Goal: Information Seeking & Learning: Find specific page/section

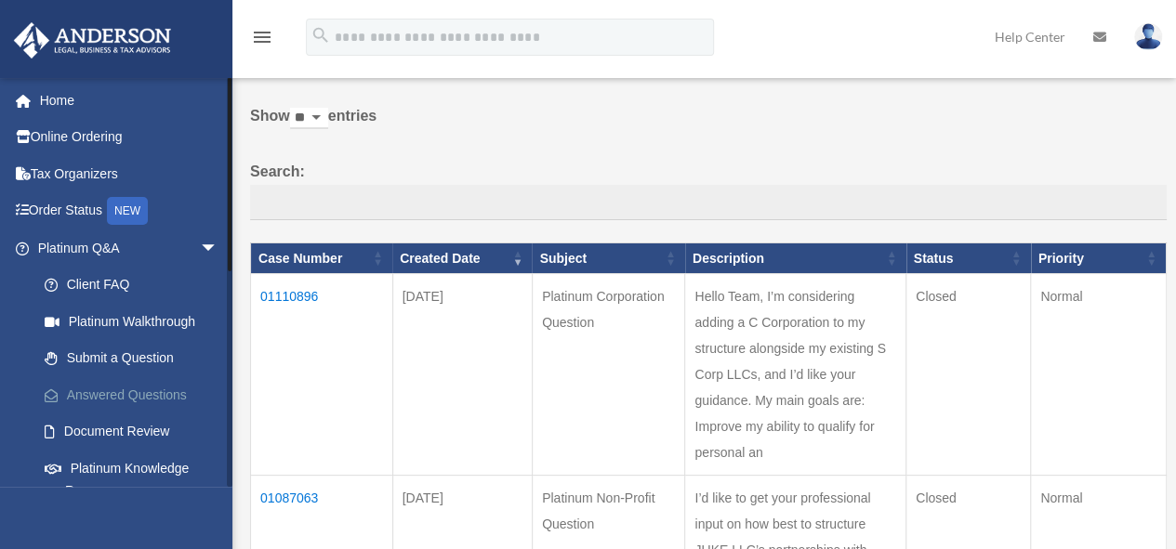
click at [160, 386] on link "Answered Questions" at bounding box center [136, 394] width 220 height 37
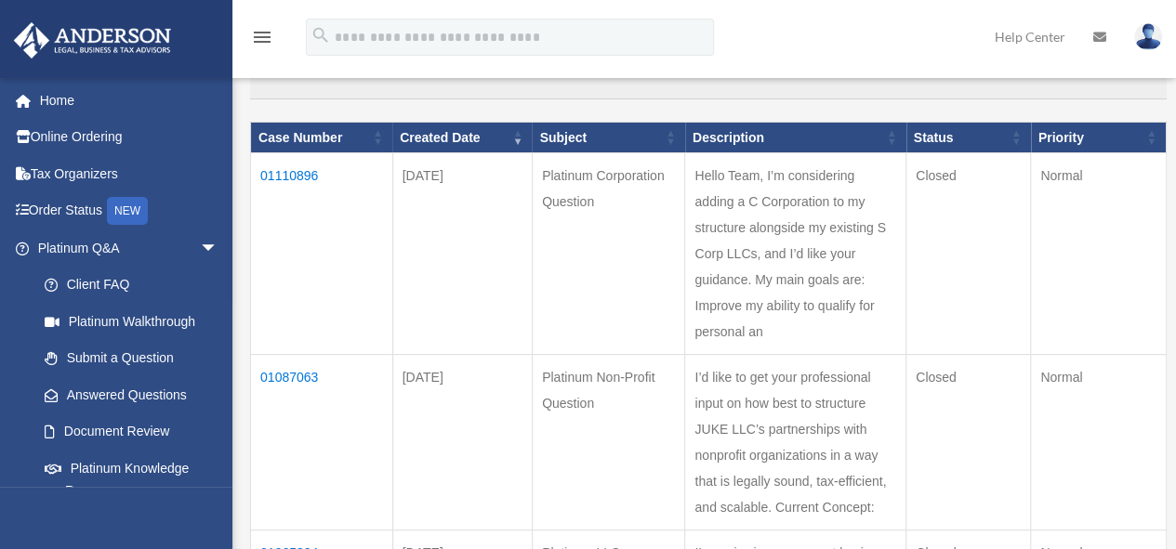
scroll to position [218, 0]
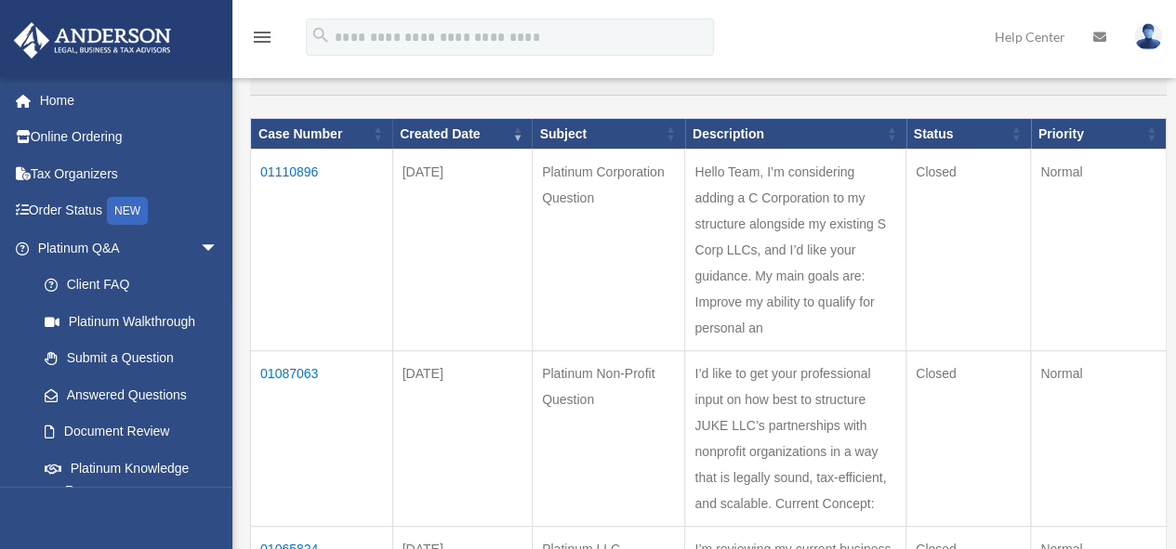
click at [309, 368] on td "01087063" at bounding box center [322, 439] width 142 height 176
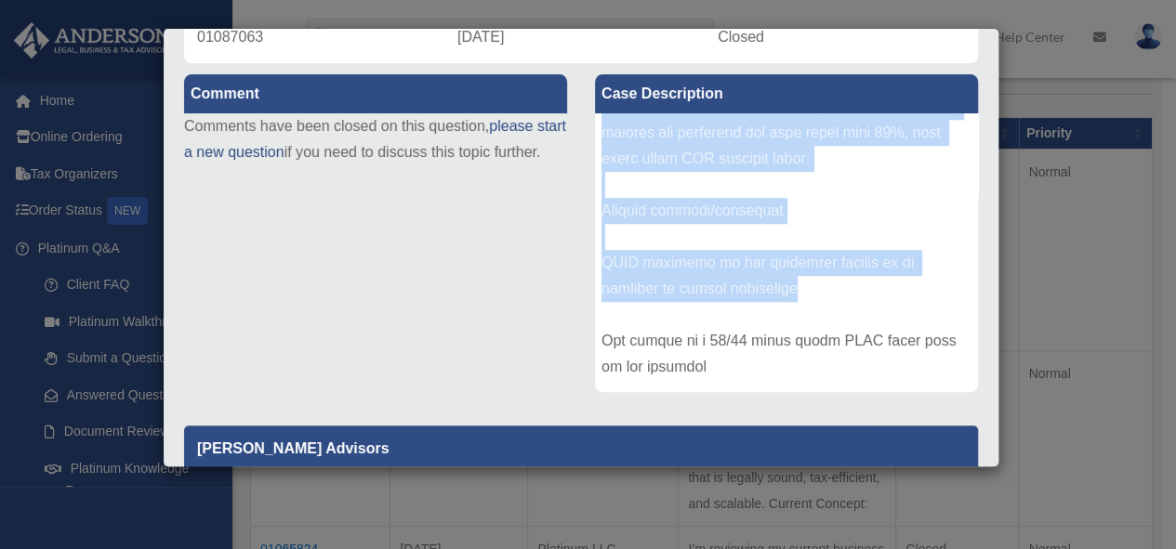
scroll to position [558, 0]
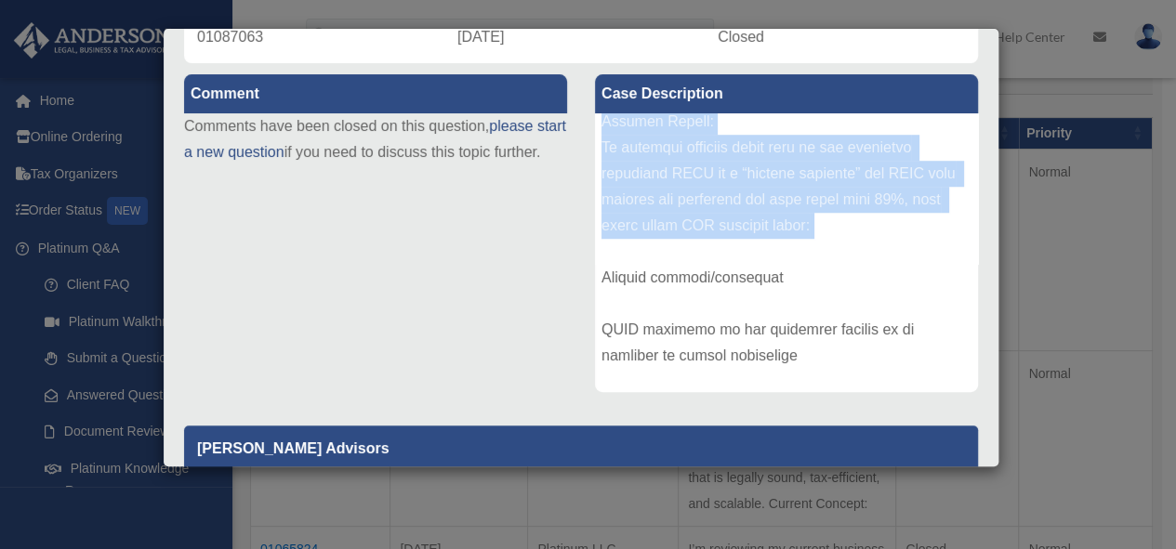
drag, startPoint x: 597, startPoint y: 129, endPoint x: 857, endPoint y: 239, distance: 282.4
click at [857, 239] on div at bounding box center [786, 252] width 383 height 279
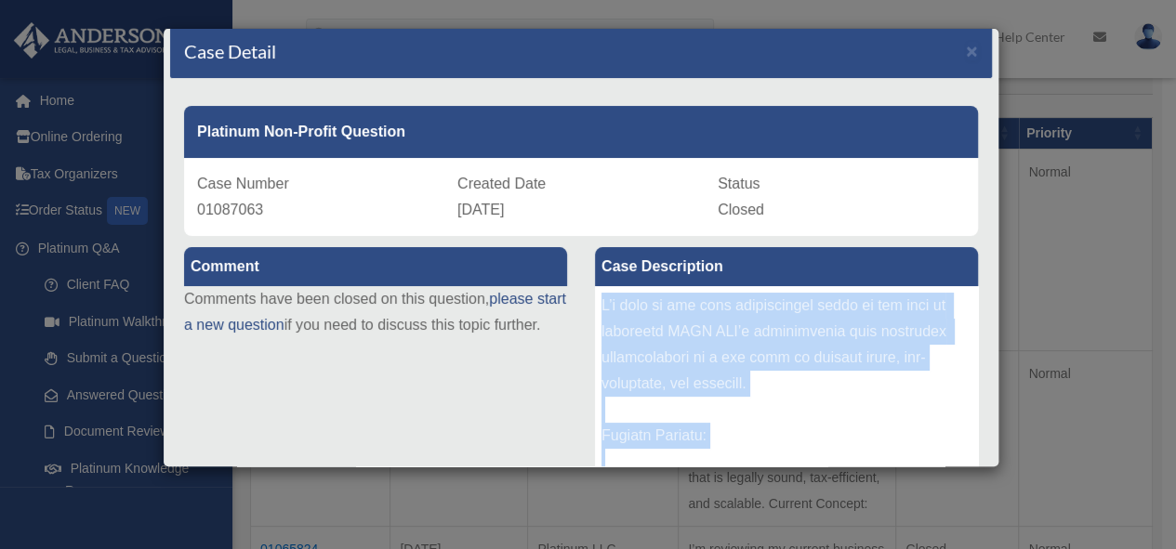
scroll to position [0, 0]
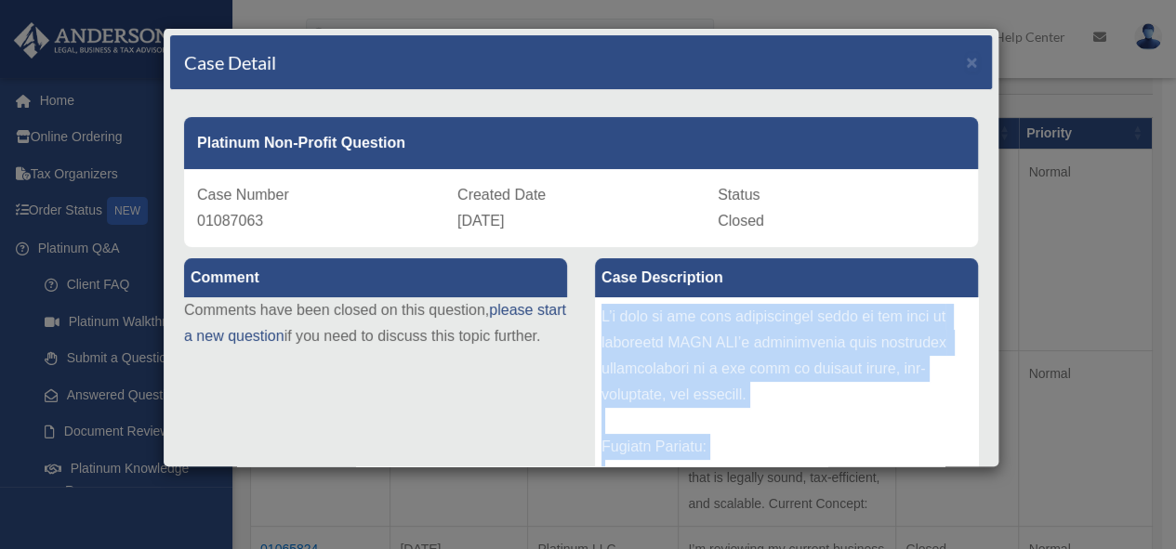
copy div "I’d like to get your professional input on how best to structure JUKE LLC’s par…"
click at [966, 55] on span "×" at bounding box center [972, 61] width 12 height 21
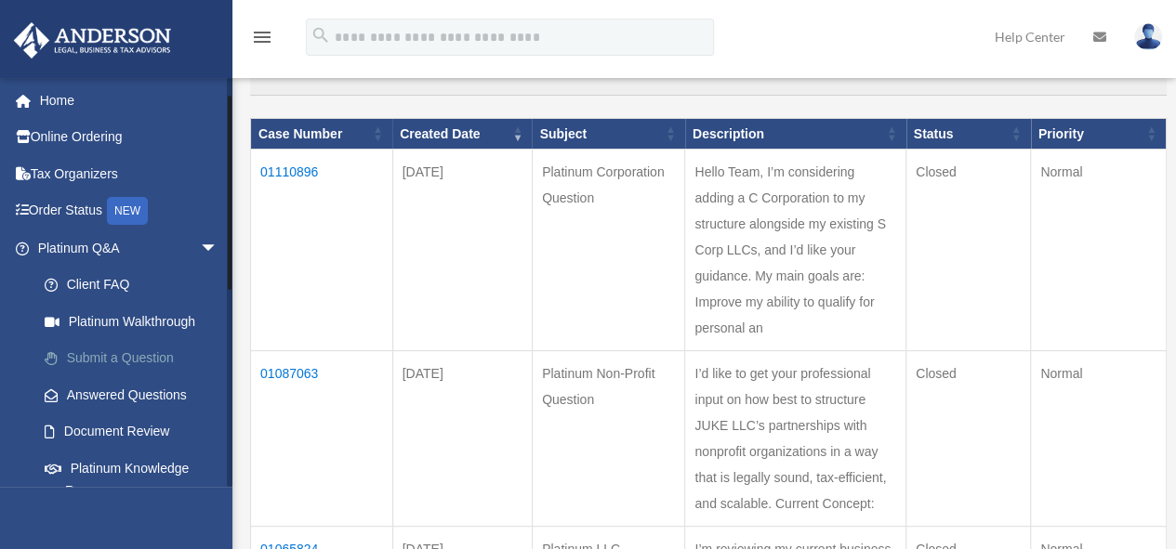
scroll to position [93, 0]
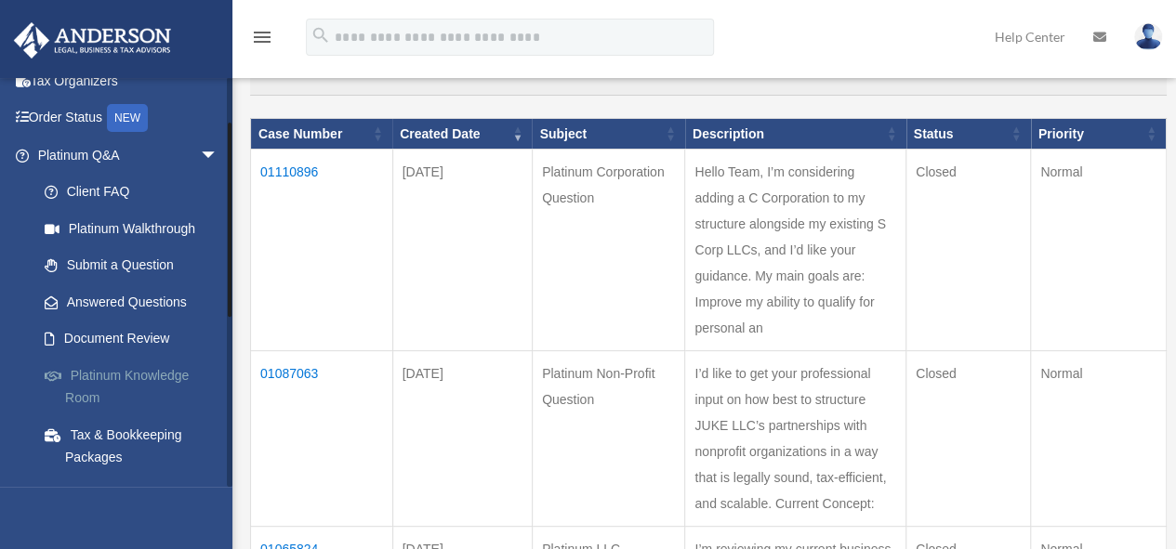
click at [150, 372] on link "Platinum Knowledge Room" at bounding box center [136, 386] width 220 height 59
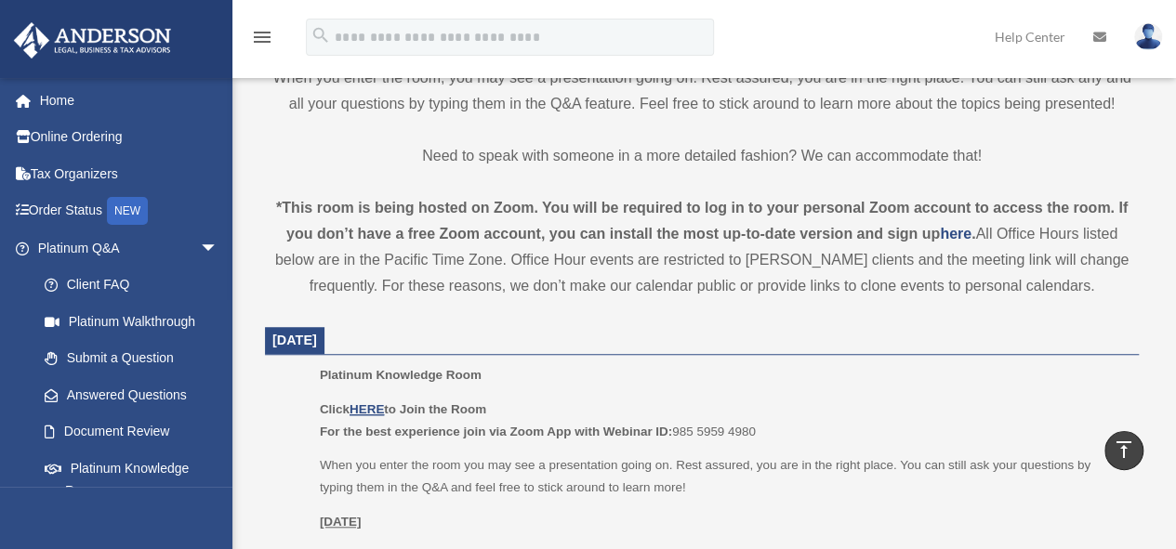
scroll to position [651, 0]
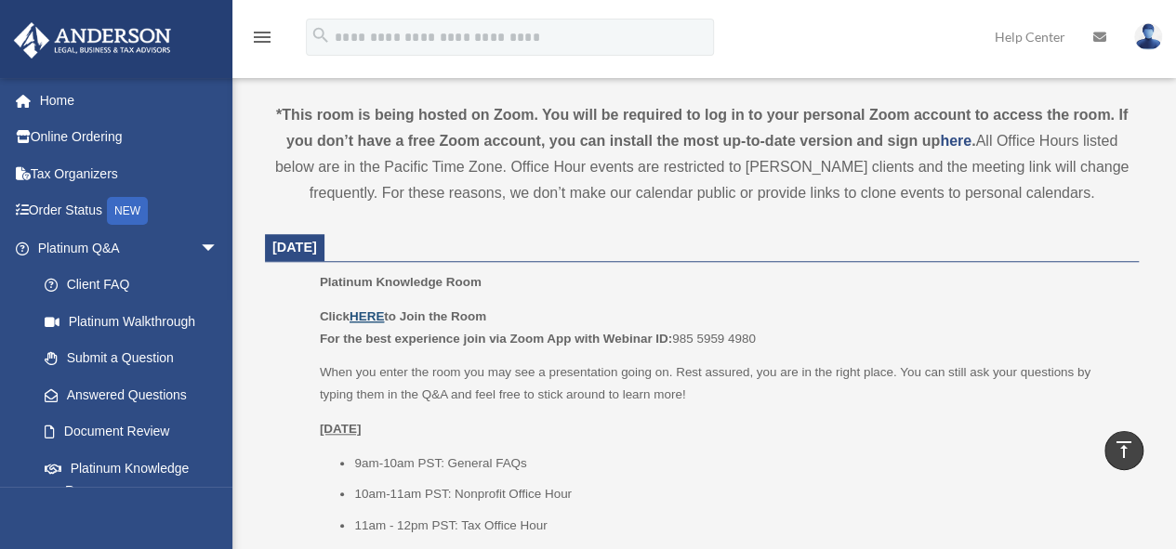
click at [365, 316] on u "HERE" at bounding box center [367, 317] width 34 height 14
